Goal: Communication & Community: Answer question/provide support

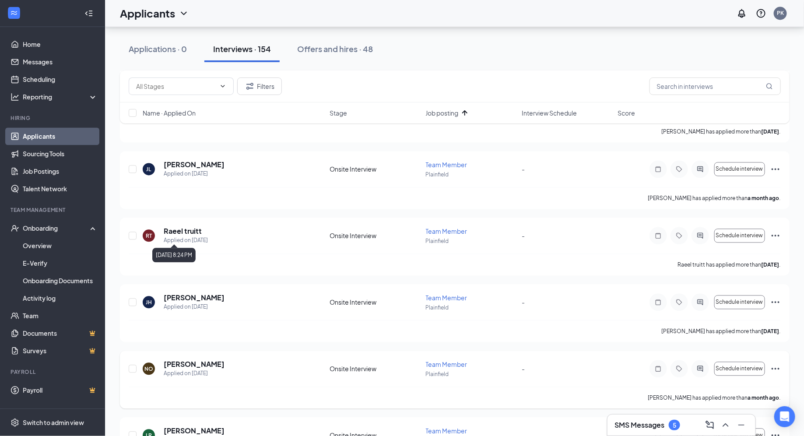
scroll to position [792, 0]
click at [647, 436] on div "SMS Messages 5" at bounding box center [681, 425] width 149 height 22
click at [642, 420] on h3 "SMS Messages" at bounding box center [640, 425] width 50 height 10
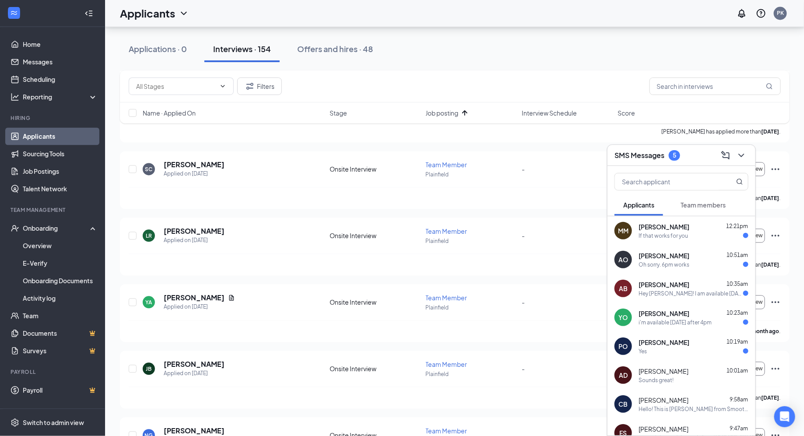
click at [729, 343] on span "10:19am" at bounding box center [737, 341] width 21 height 7
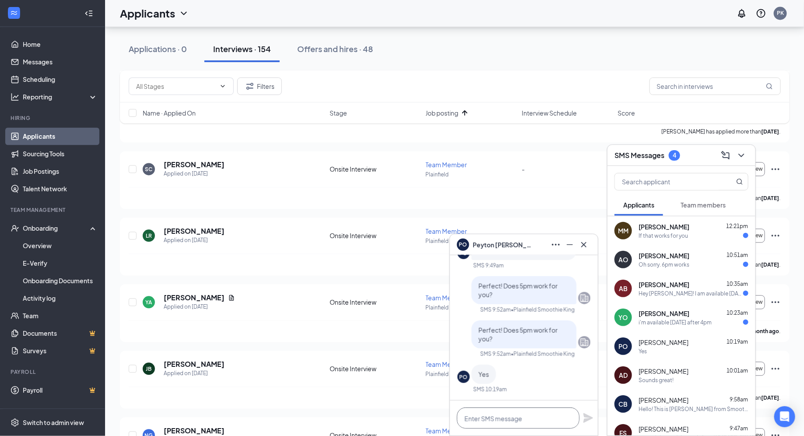
click at [519, 413] on textarea at bounding box center [518, 418] width 123 height 21
type textarea "Great! See you then!"
click at [589, 418] on icon "Plane" at bounding box center [589, 418] width 10 height 10
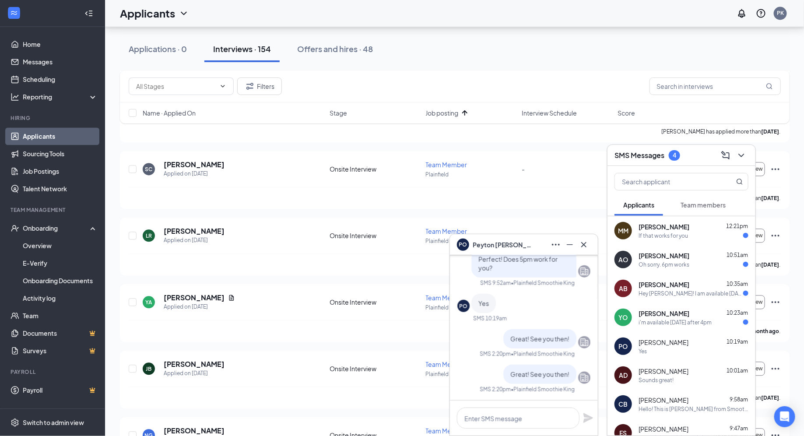
click at [697, 323] on div "i'm available [DATE] after 4pm" at bounding box center [675, 322] width 73 height 7
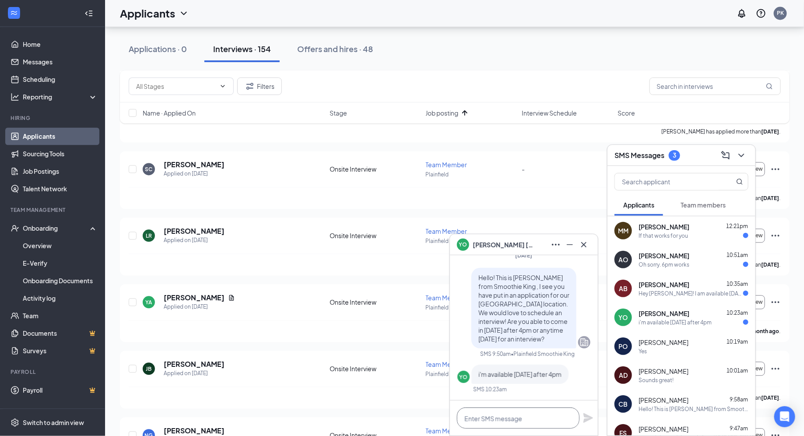
click at [513, 422] on textarea at bounding box center [518, 418] width 123 height 21
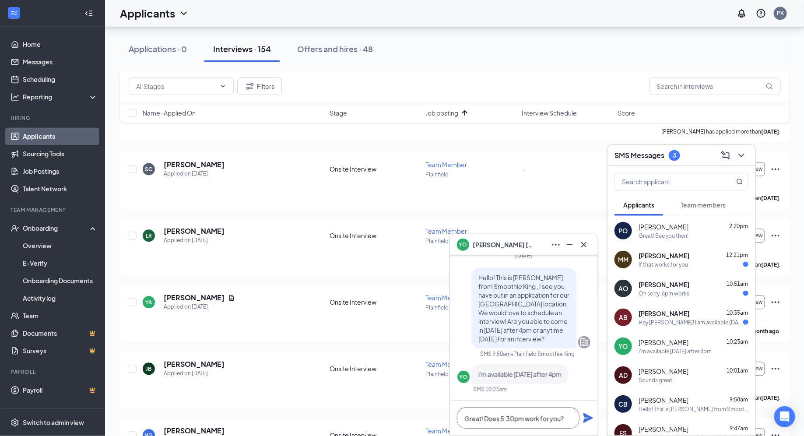
type textarea "Great! Does 5:30pm work for you?"
click at [587, 419] on icon "Plane" at bounding box center [588, 418] width 11 height 11
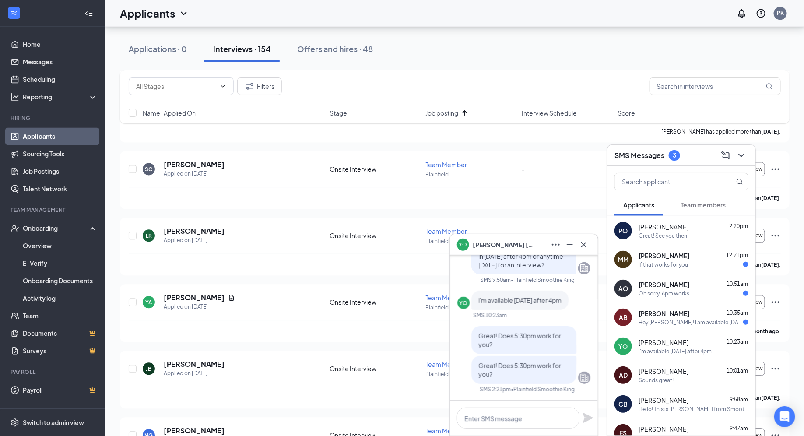
click at [645, 301] on div "AO [PERSON_NAME] 10:51am Oh sorry. 6pm works" at bounding box center [682, 288] width 148 height 29
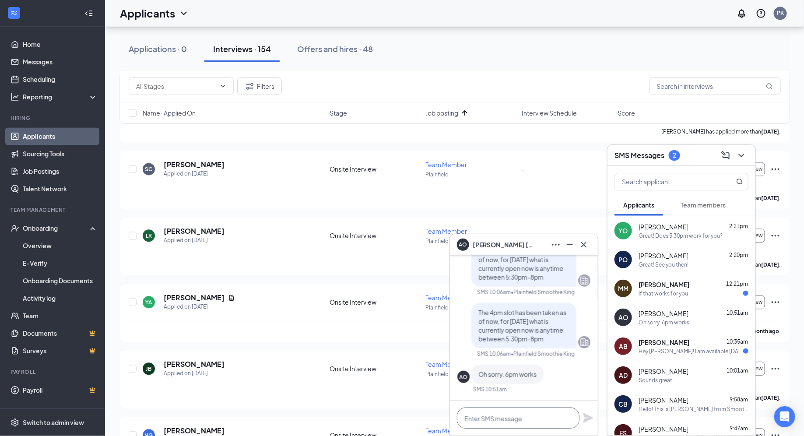
click at [502, 418] on textarea at bounding box center [518, 418] width 123 height 21
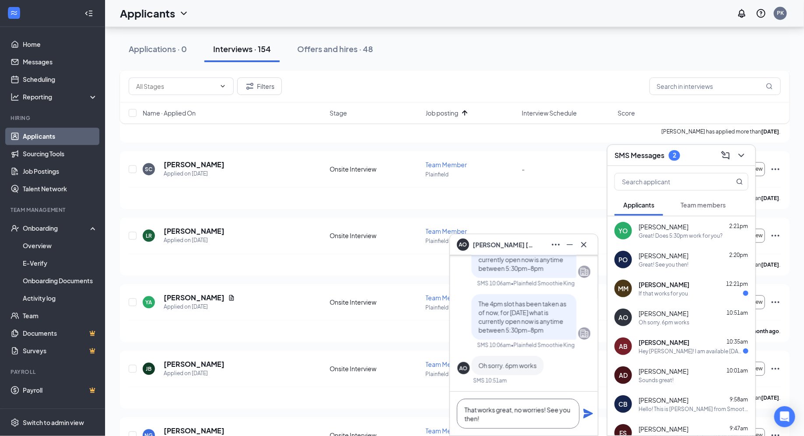
type textarea "That works great, no worries! See you then!"
click at [589, 412] on icon "Plane" at bounding box center [589, 414] width 10 height 10
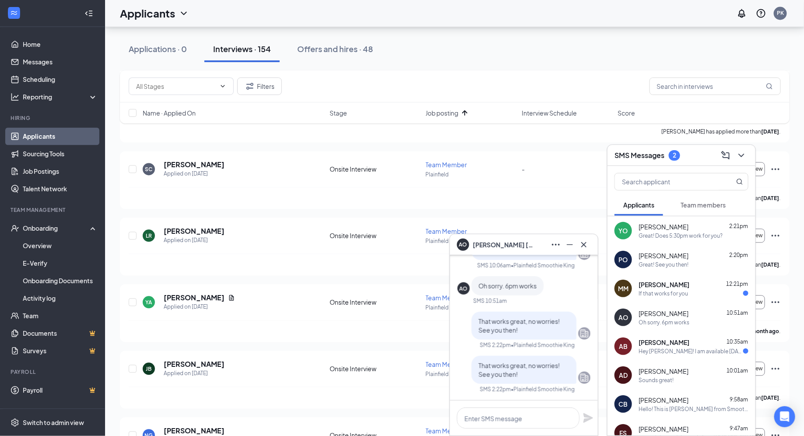
click at [674, 279] on div "[PERSON_NAME] [PERSON_NAME] 12:21pm If that works for you" at bounding box center [682, 288] width 148 height 29
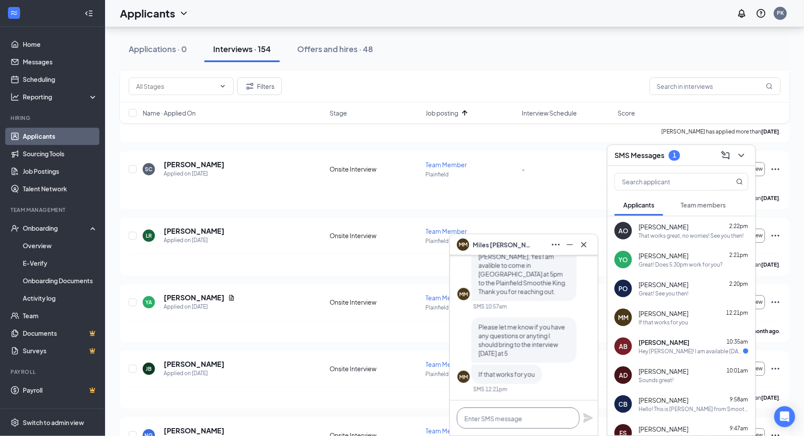
click at [498, 417] on textarea at bounding box center [518, 418] width 123 height 21
click at [497, 402] on div at bounding box center [524, 418] width 148 height 35
click at [492, 414] on textarea at bounding box center [518, 418] width 123 height 21
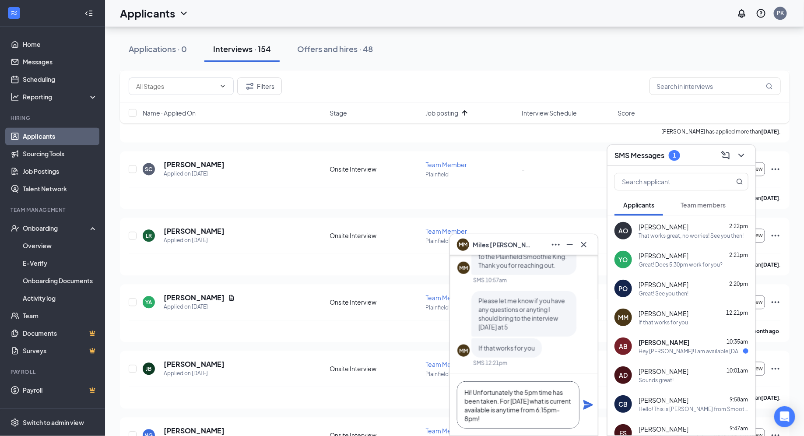
type textarea "Hi! Unfortunately the 5pm time has been taken. For [DATE] what is current avail…"
click at [589, 405] on icon "Plane" at bounding box center [588, 405] width 11 height 11
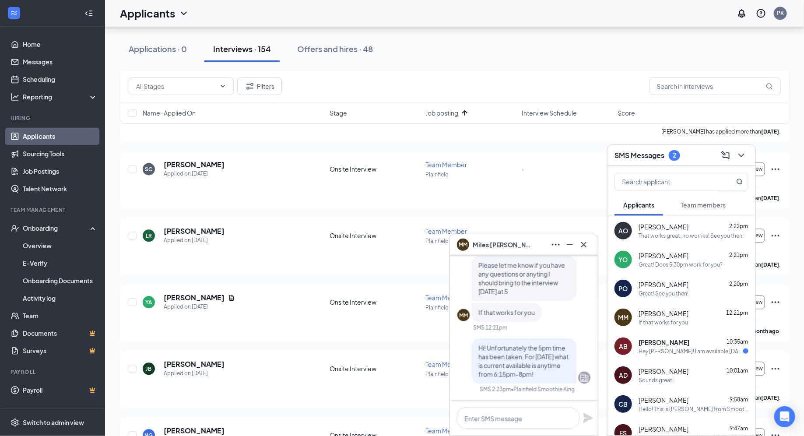
click at [687, 343] on div "[PERSON_NAME] 10:35am" at bounding box center [694, 342] width 110 height 9
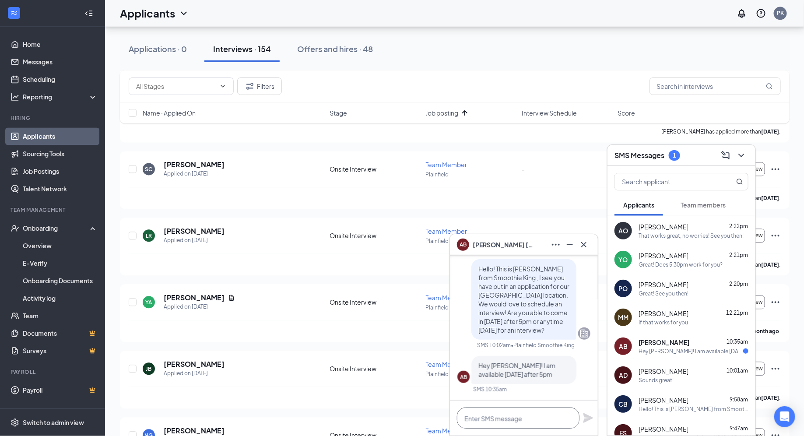
click at [519, 426] on textarea at bounding box center [518, 418] width 123 height 21
type textarea "Great! Does 5:15pm work for you?"
click at [589, 416] on icon "Plane" at bounding box center [589, 418] width 10 height 10
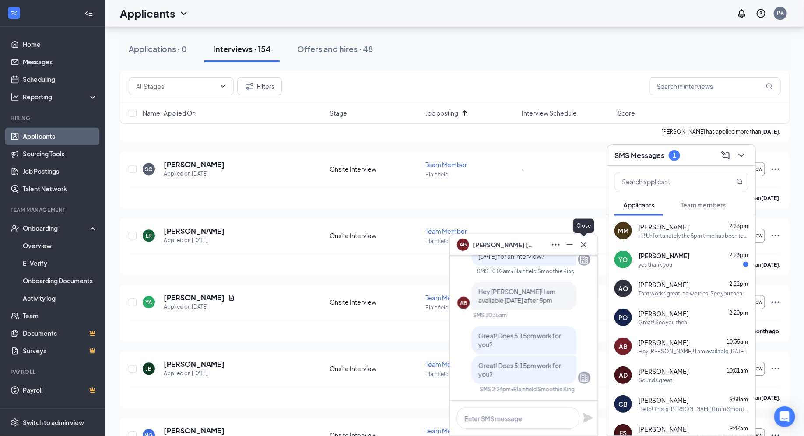
click at [586, 247] on icon "Cross" at bounding box center [584, 245] width 11 height 11
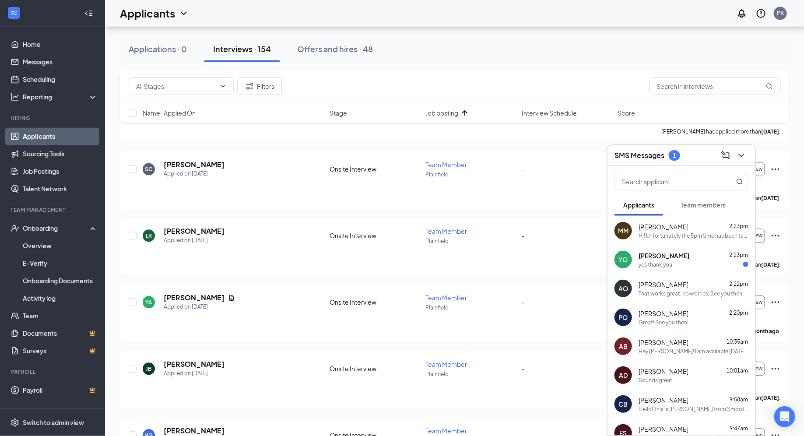
click at [678, 264] on div "yes thank you" at bounding box center [694, 264] width 110 height 7
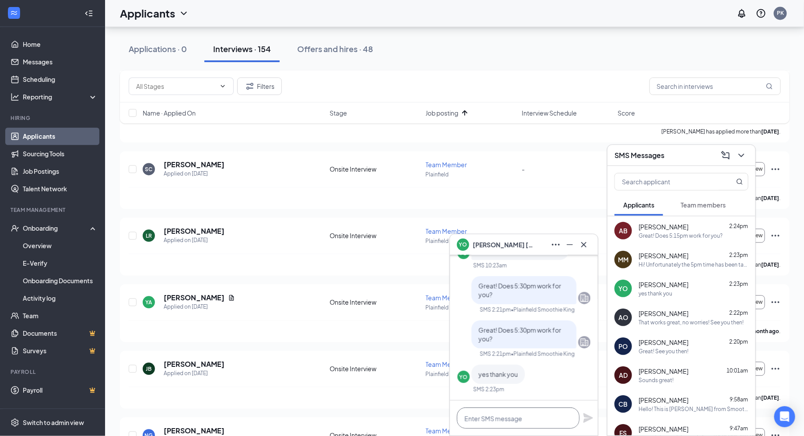
click at [512, 419] on textarea at bounding box center [518, 418] width 123 height 21
type textarea "Great! See you then!"
click at [589, 418] on icon "Plane" at bounding box center [589, 418] width 10 height 10
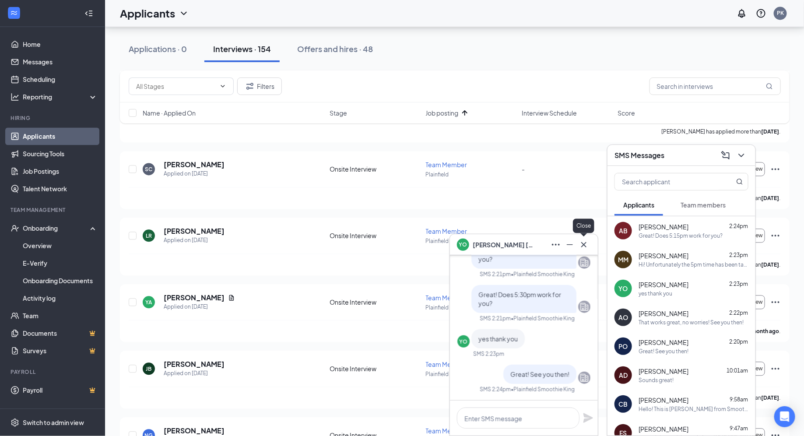
click at [586, 242] on icon "Cross" at bounding box center [584, 244] width 5 height 5
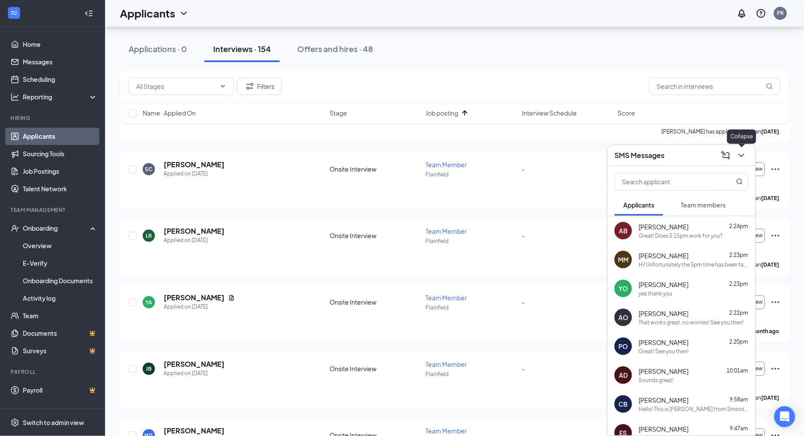
click at [735, 153] on button at bounding box center [742, 155] width 14 height 14
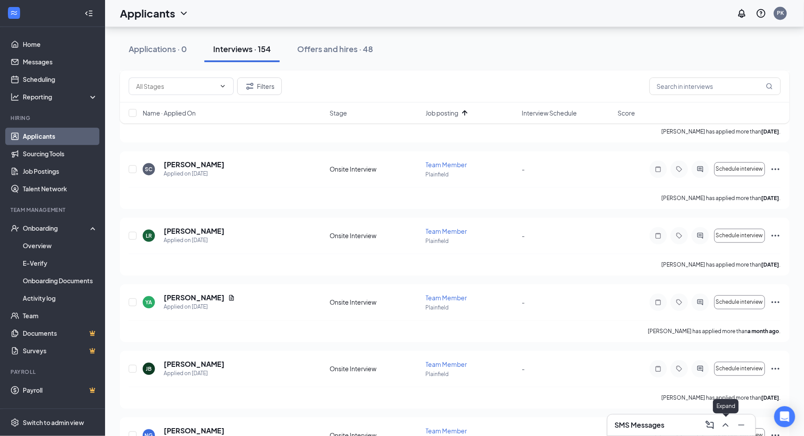
click at [728, 426] on icon "ChevronUp" at bounding box center [726, 425] width 6 height 4
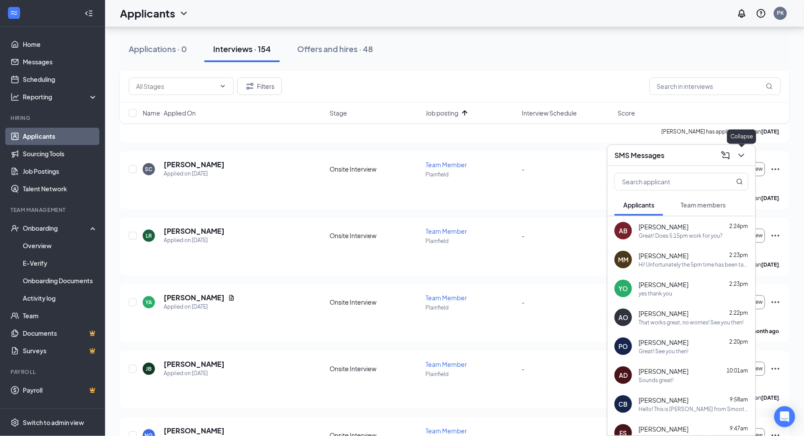
click at [745, 158] on icon "ChevronDown" at bounding box center [742, 155] width 11 height 11
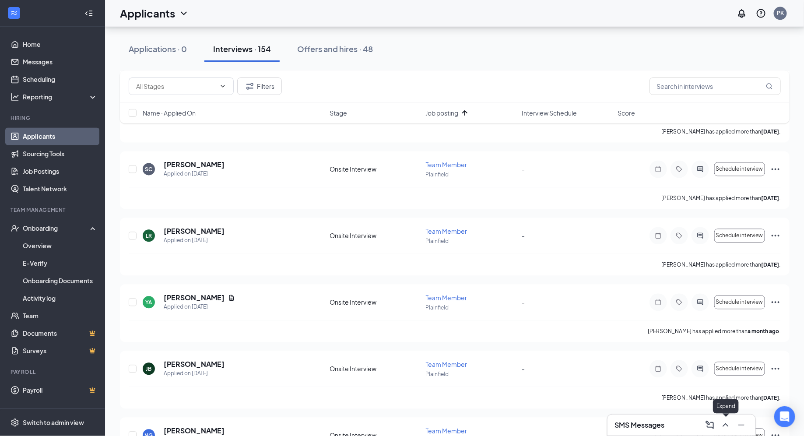
click at [726, 420] on icon "ChevronUp" at bounding box center [726, 425] width 11 height 11
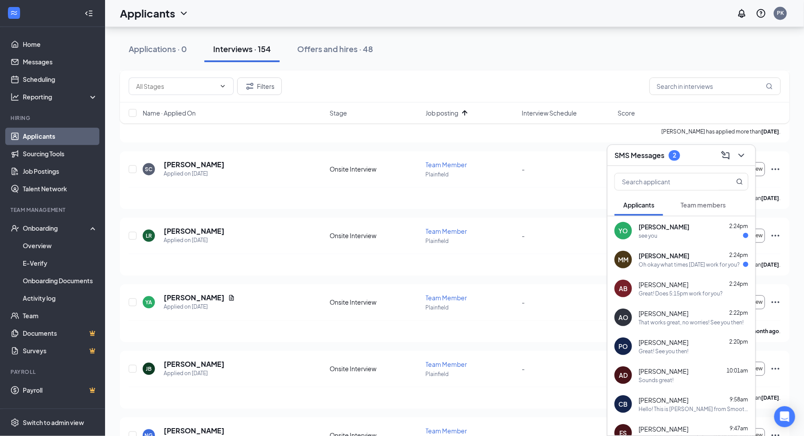
click at [723, 267] on div "Oh okay what times [DATE] work for you?" at bounding box center [689, 264] width 101 height 7
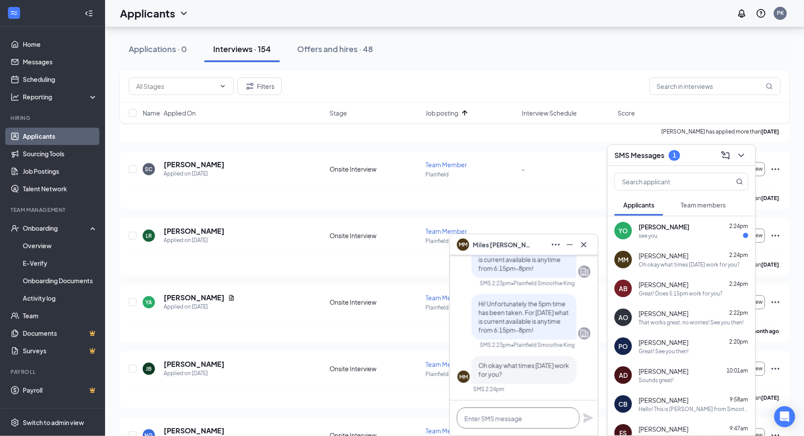
click at [500, 414] on textarea at bounding box center [518, 418] width 123 height 21
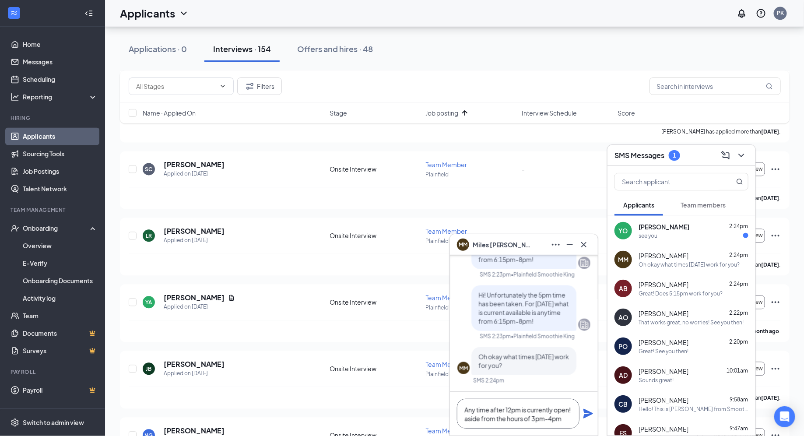
type textarea "Any time after 12pm is currently open! aside from the hours of 3pm-4pm"
click at [590, 419] on icon "Plane" at bounding box center [588, 414] width 11 height 11
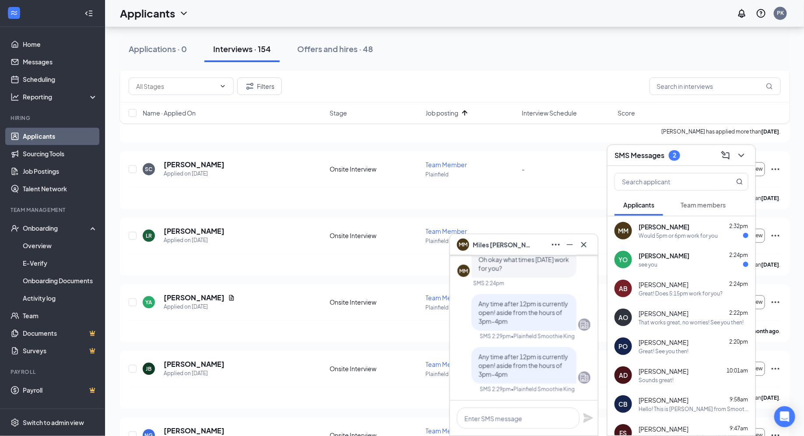
click at [671, 233] on div "Would 5pm or 6pm work for you" at bounding box center [678, 235] width 79 height 7
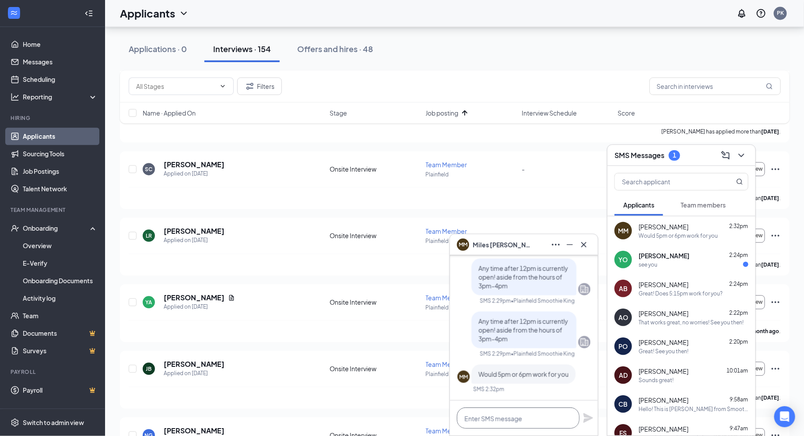
click at [484, 420] on textarea at bounding box center [518, 418] width 123 height 21
click at [494, 421] on textarea "Yes! Either works," at bounding box center [518, 418] width 123 height 21
click at [544, 421] on textarea "Yes! Either time works," at bounding box center [518, 418] width 123 height 21
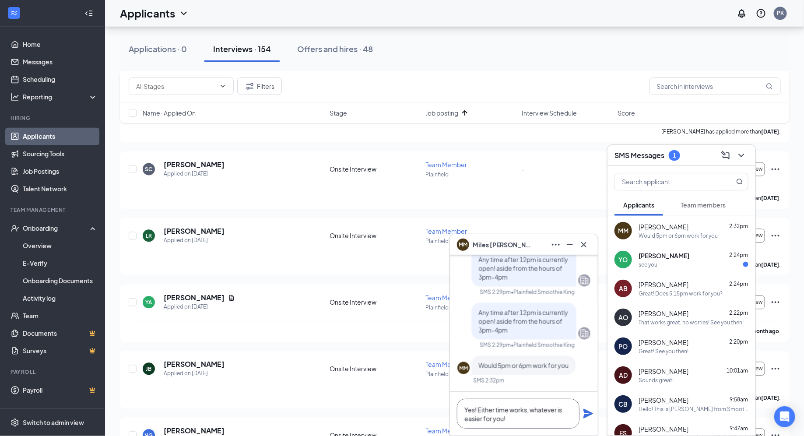
type textarea "Yes! Either time works, whatever is easier for you!"
click at [585, 410] on icon "Plane" at bounding box center [589, 414] width 10 height 10
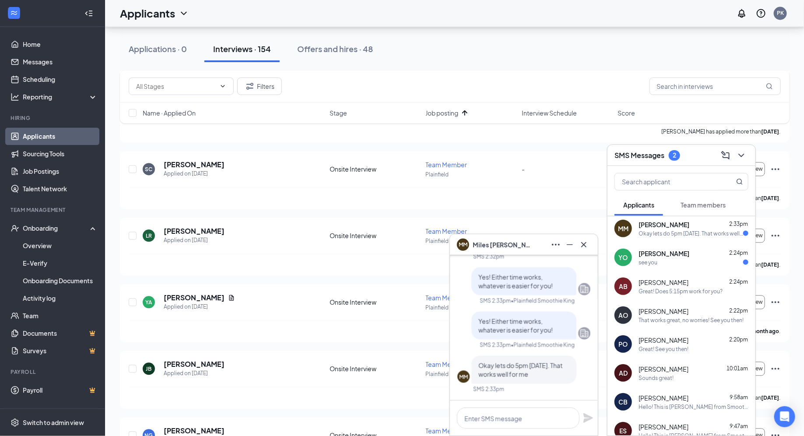
scroll to position [4, 0]
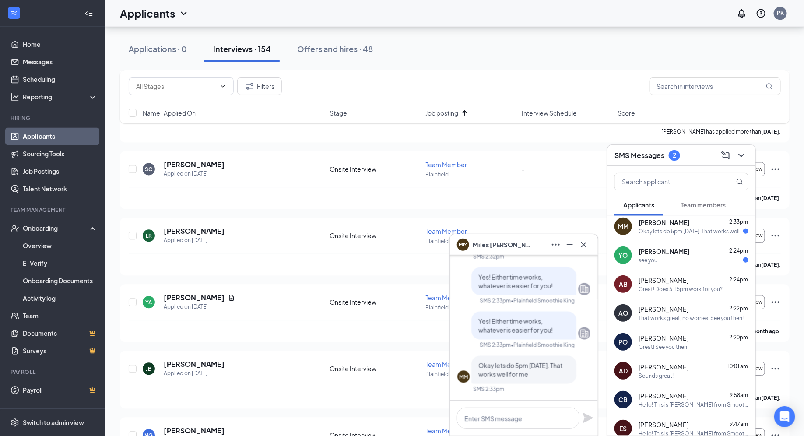
click at [665, 295] on div "AB [PERSON_NAME] 2:24pm Great! Does 5:15pm work for you?" at bounding box center [682, 284] width 148 height 29
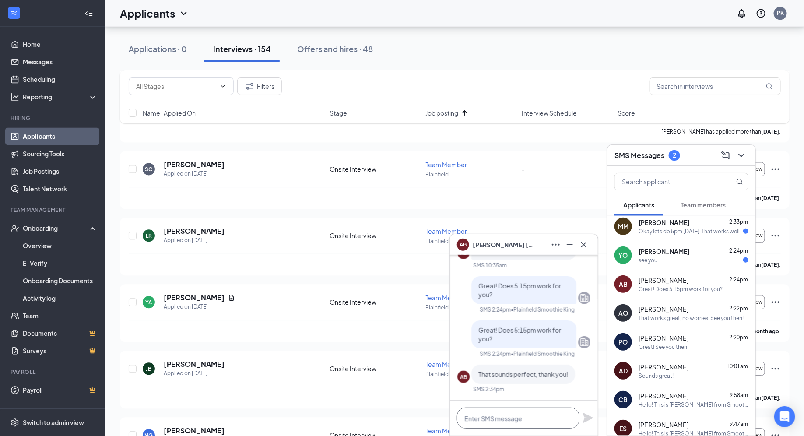
click at [537, 421] on textarea at bounding box center [518, 418] width 123 height 21
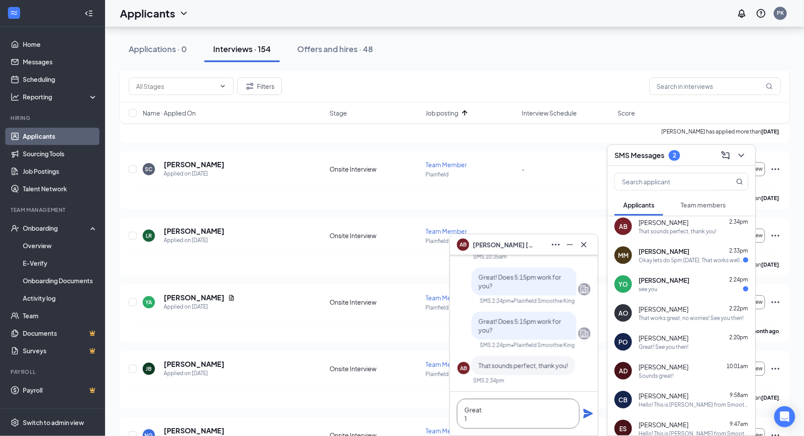
scroll to position [0, 0]
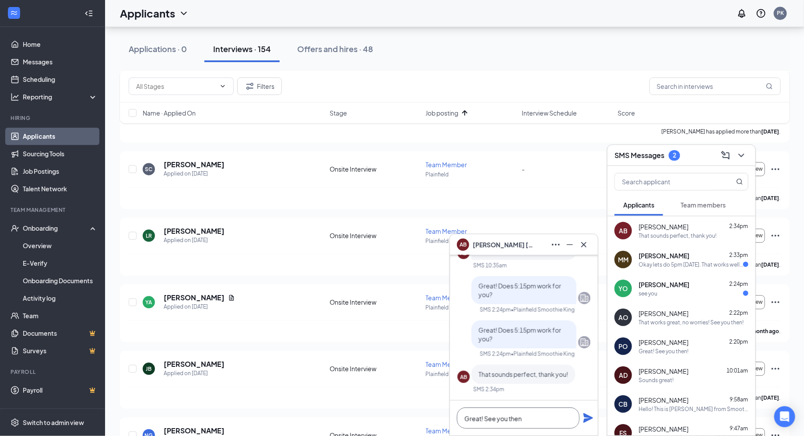
type textarea "Great! See you then"
click at [594, 419] on div "Great! See you then" at bounding box center [524, 418] width 148 height 35
click at [590, 416] on icon "Plane" at bounding box center [589, 418] width 10 height 10
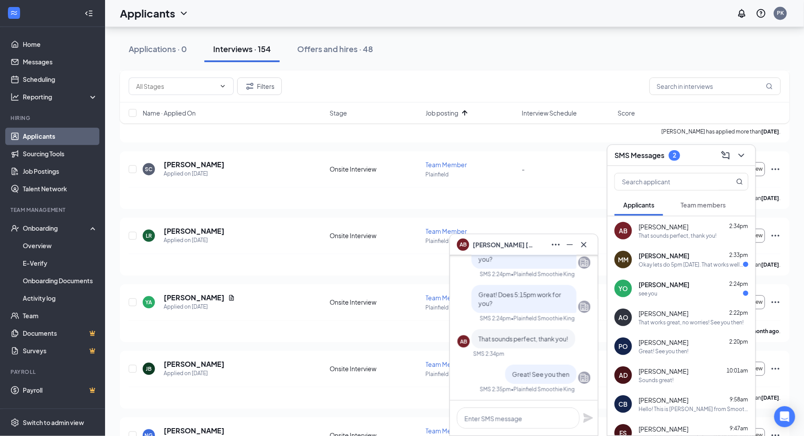
click at [709, 272] on div "[PERSON_NAME] [PERSON_NAME] 2:33pm Okay lets do 5pm [DATE]. That works well for…" at bounding box center [682, 259] width 148 height 29
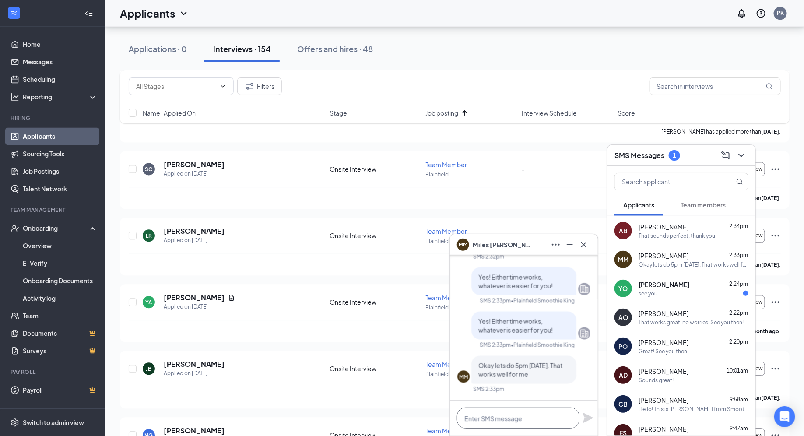
click at [555, 425] on textarea at bounding box center [518, 418] width 123 height 21
type textarea "Great! See you then!"
click at [588, 419] on icon "Plane" at bounding box center [589, 418] width 10 height 10
